Goal: Task Accomplishment & Management: Use online tool/utility

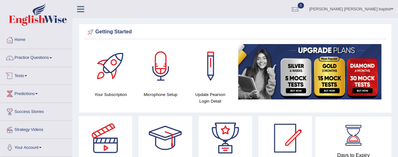
click at [23, 74] on link "Tests" at bounding box center [36, 75] width 72 height 16
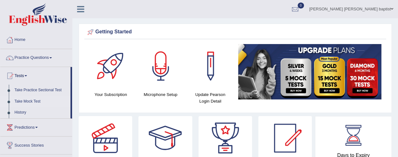
click at [33, 100] on link "Take Mock Test" at bounding box center [41, 101] width 59 height 11
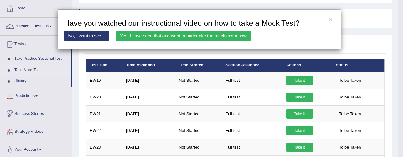
click at [224, 35] on link "Yes, I have seen that and want to undertake the mock exam now" at bounding box center [183, 36] width 134 height 11
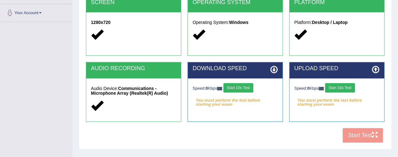
scroll to position [157, 0]
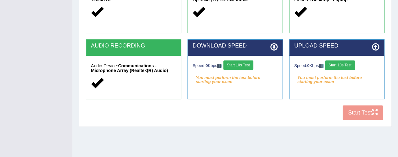
click at [248, 61] on button "Start 10s Test" at bounding box center [239, 64] width 30 height 9
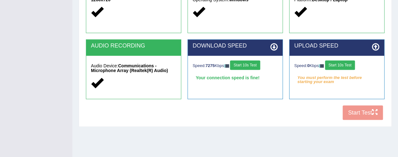
click at [345, 64] on button "Start 10s Test" at bounding box center [340, 64] width 30 height 9
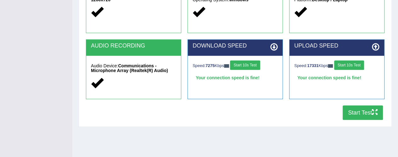
click at [373, 110] on icon "button" at bounding box center [375, 112] width 6 height 6
